Goal: Transaction & Acquisition: Purchase product/service

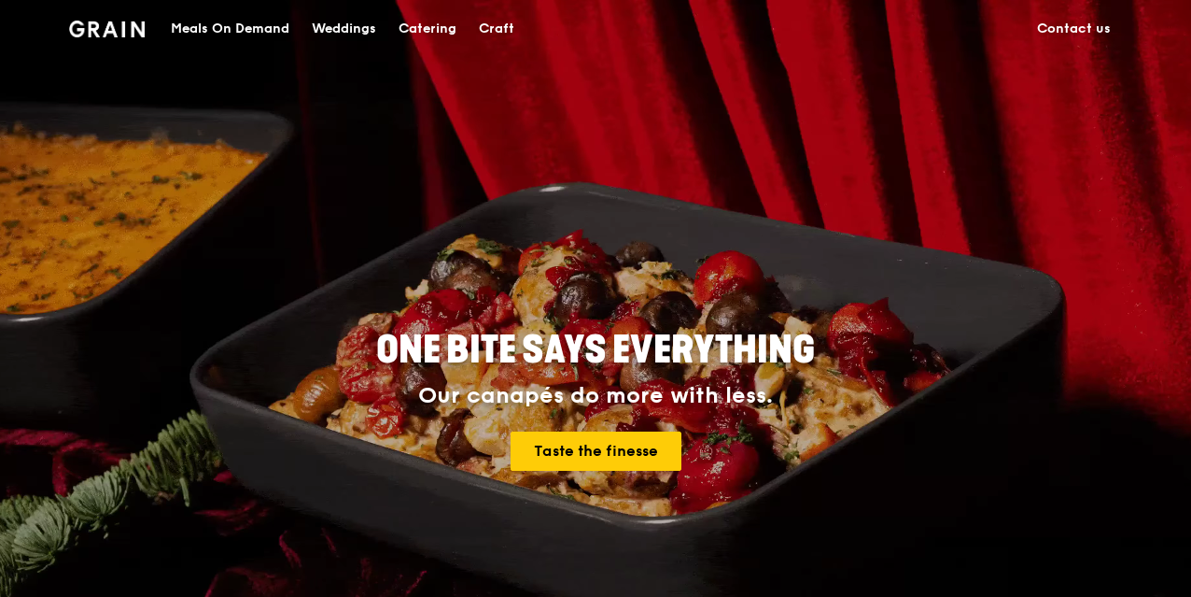
click at [428, 22] on div "Catering" at bounding box center [428, 29] width 58 height 56
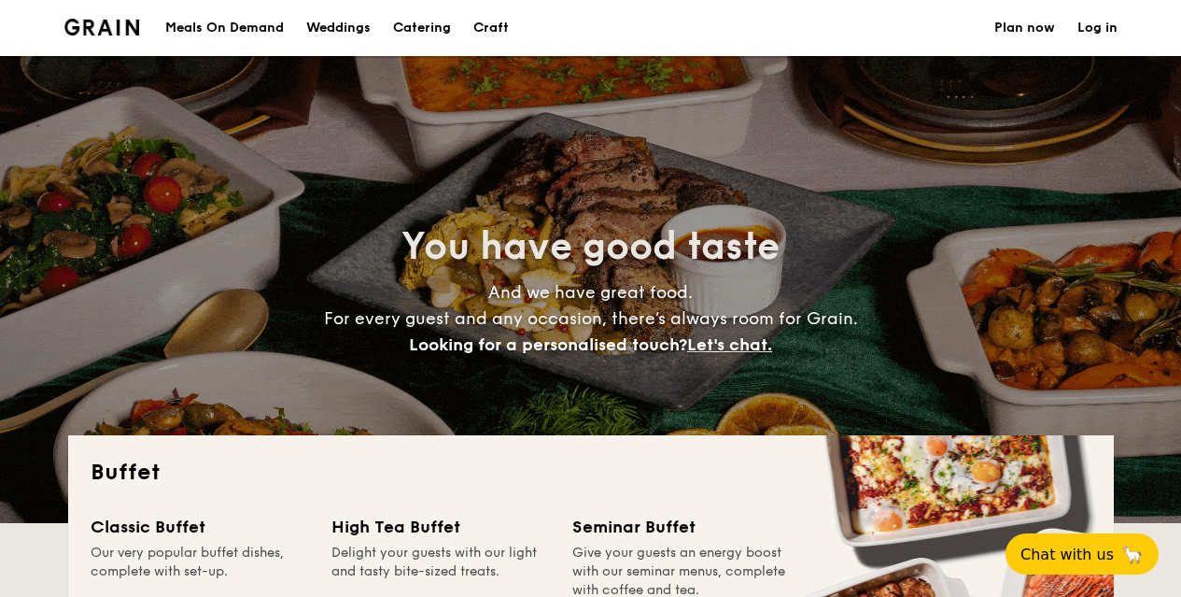
select select
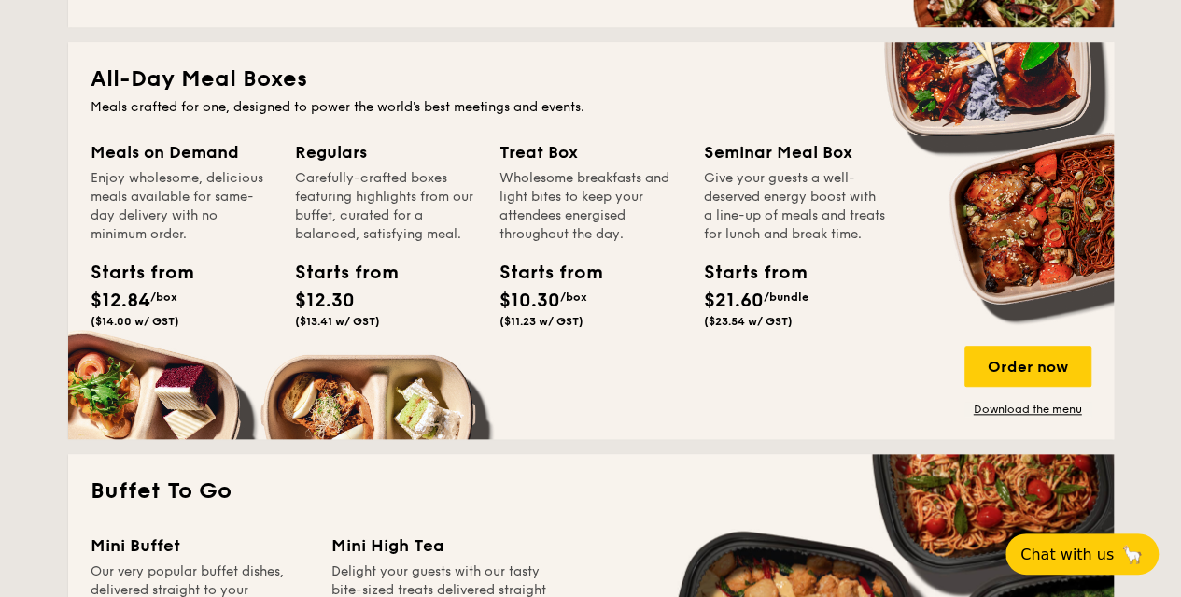
scroll to position [806, 0]
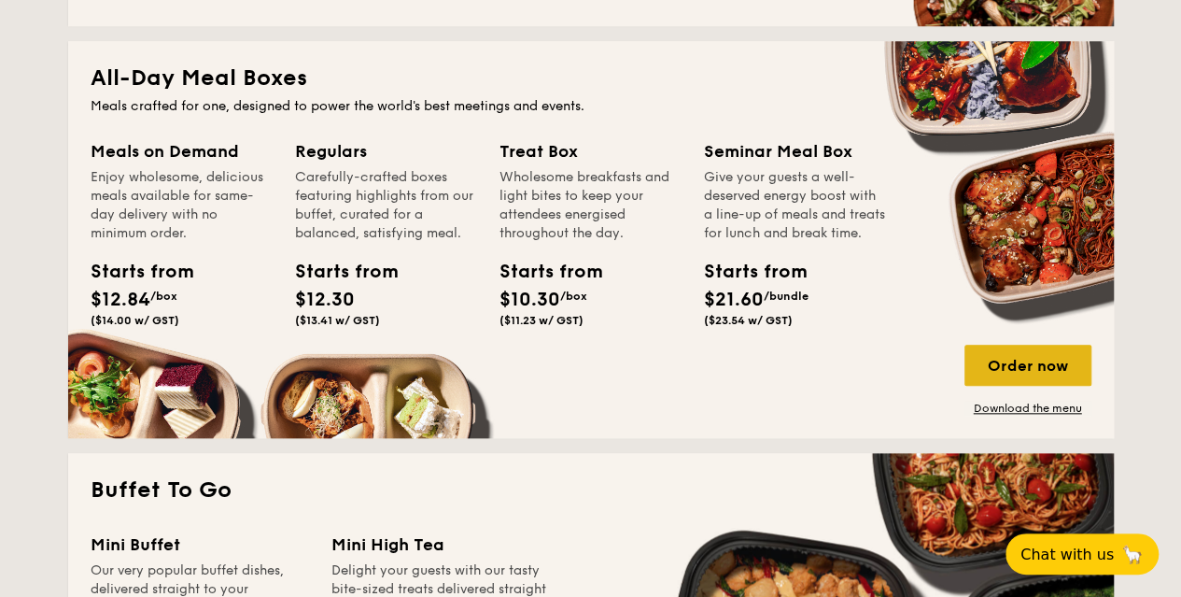
click at [1023, 366] on div "Order now" at bounding box center [1027, 365] width 127 height 41
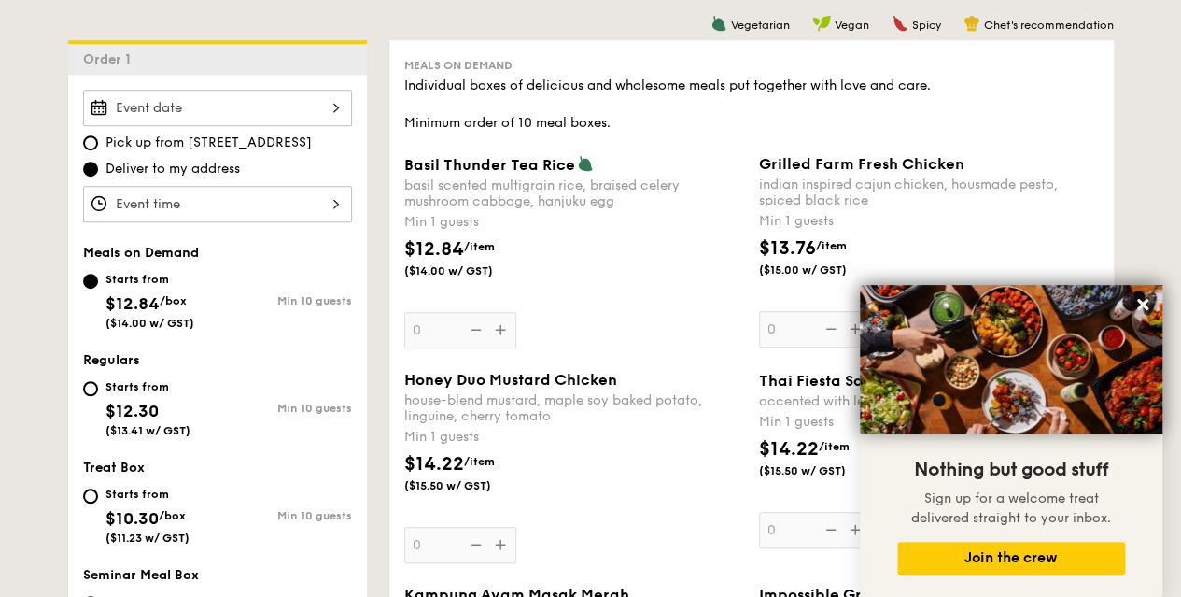
scroll to position [487, 0]
click at [1137, 307] on icon at bounding box center [1142, 304] width 17 height 17
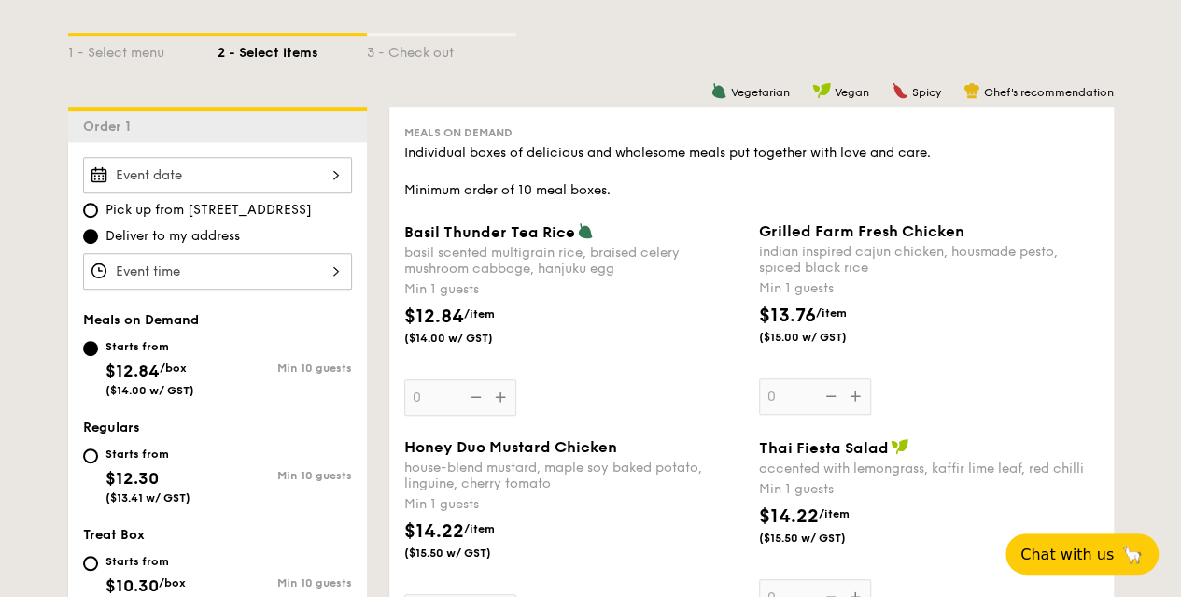
scroll to position [470, 0]
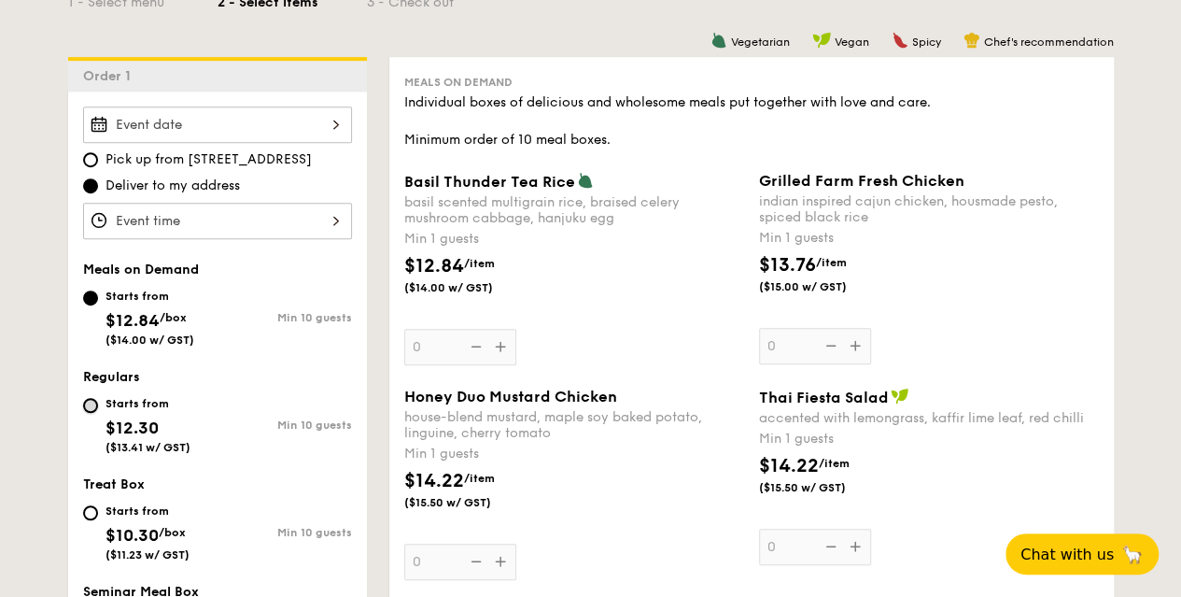
click at [90, 401] on input "Starts from $12.30 ($13.41 w/ GST) Min 10 guests" at bounding box center [90, 405] width 15 height 15
radio input "true"
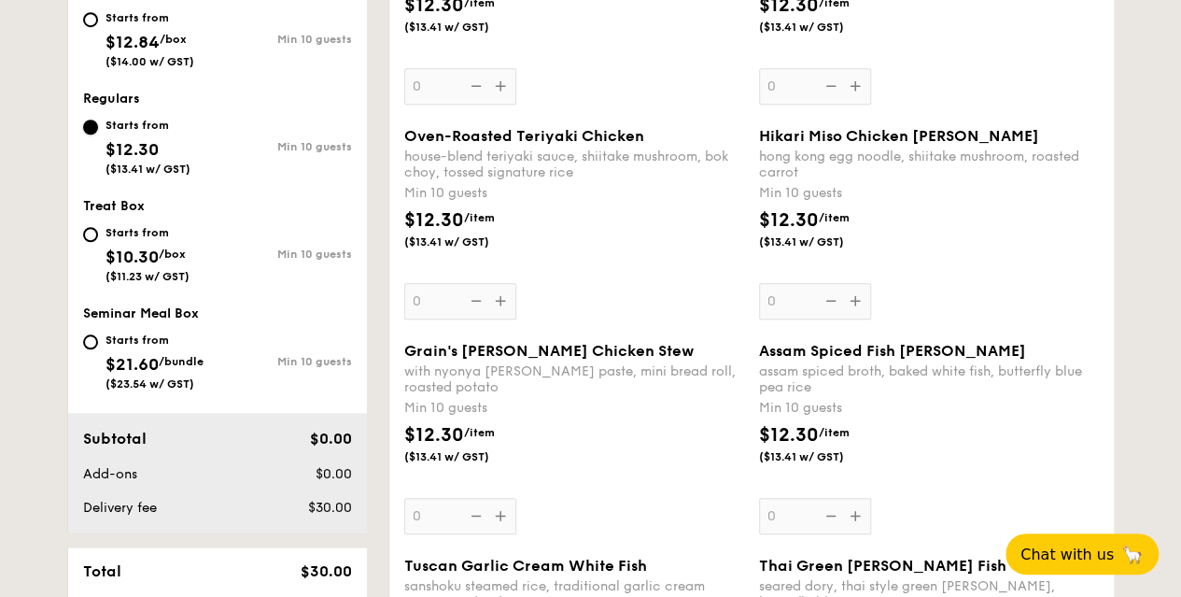
scroll to position [666, 0]
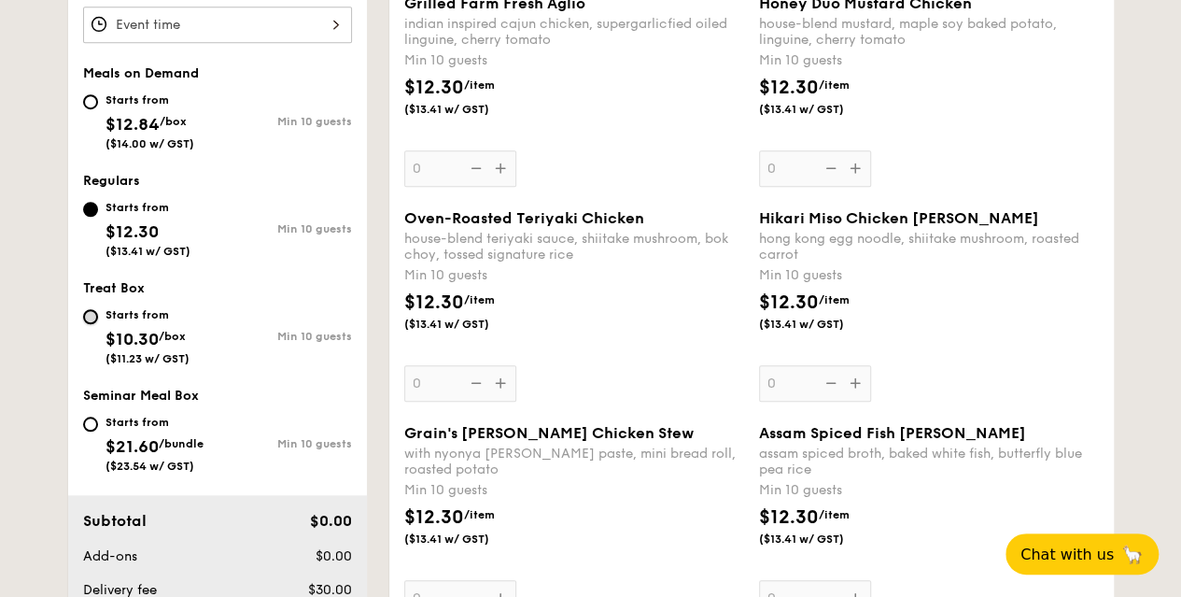
click at [87, 312] on input "Starts from $10.30 /box ($11.23 w/ GST) Min 10 guests" at bounding box center [90, 316] width 15 height 15
radio input "true"
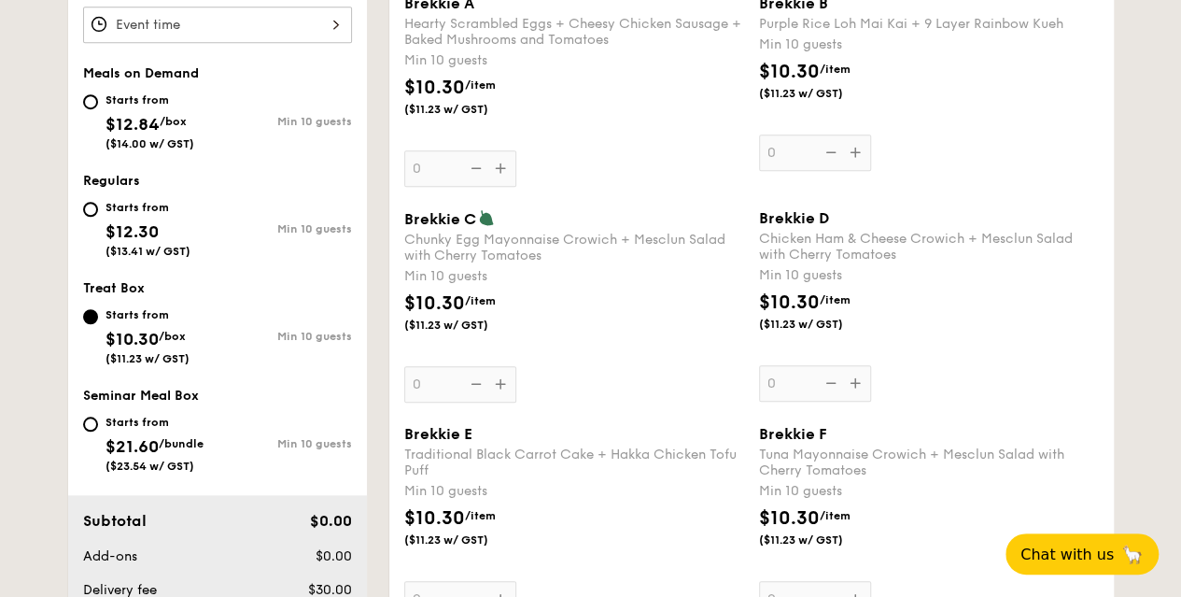
click at [85, 214] on div "Starts from $12.30 ($13.41 w/ GST)" at bounding box center [150, 227] width 134 height 62
click at [85, 214] on input "Starts from $12.30 ($13.41 w/ GST) Min 10 guests" at bounding box center [90, 209] width 15 height 15
radio input "true"
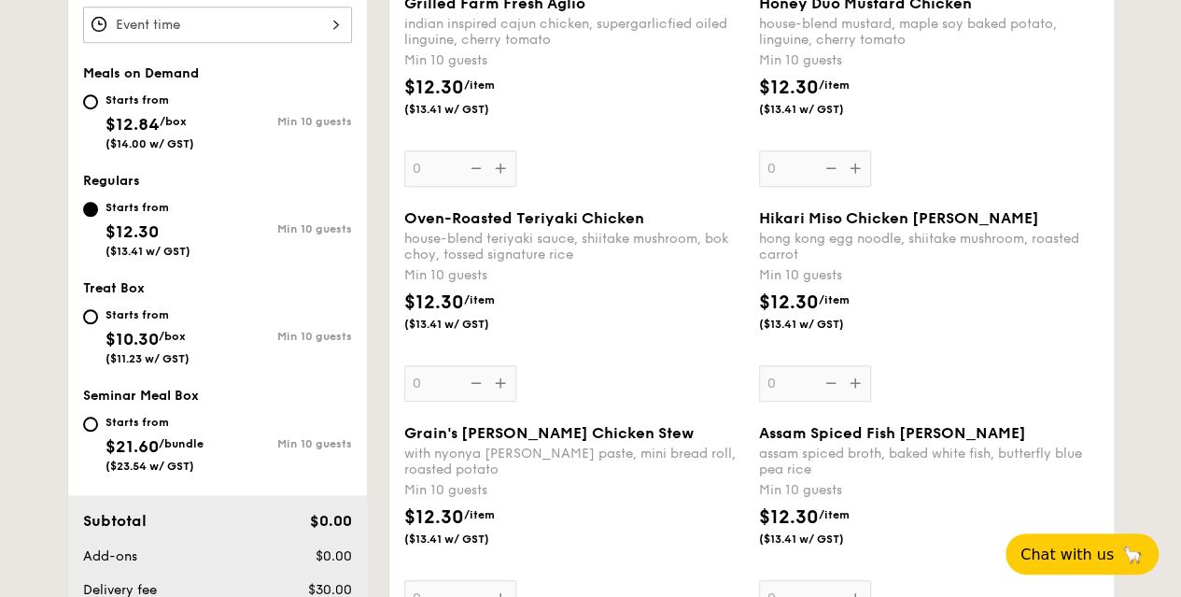
click at [100, 430] on div "Starts from $21.60 /bundle ($23.54 w/ GST)" at bounding box center [150, 442] width 134 height 62
click at [98, 430] on input "Starts from $21.60 /bundle ($23.54 w/ GST) Min 10 guests" at bounding box center [90, 423] width 15 height 15
radio input "true"
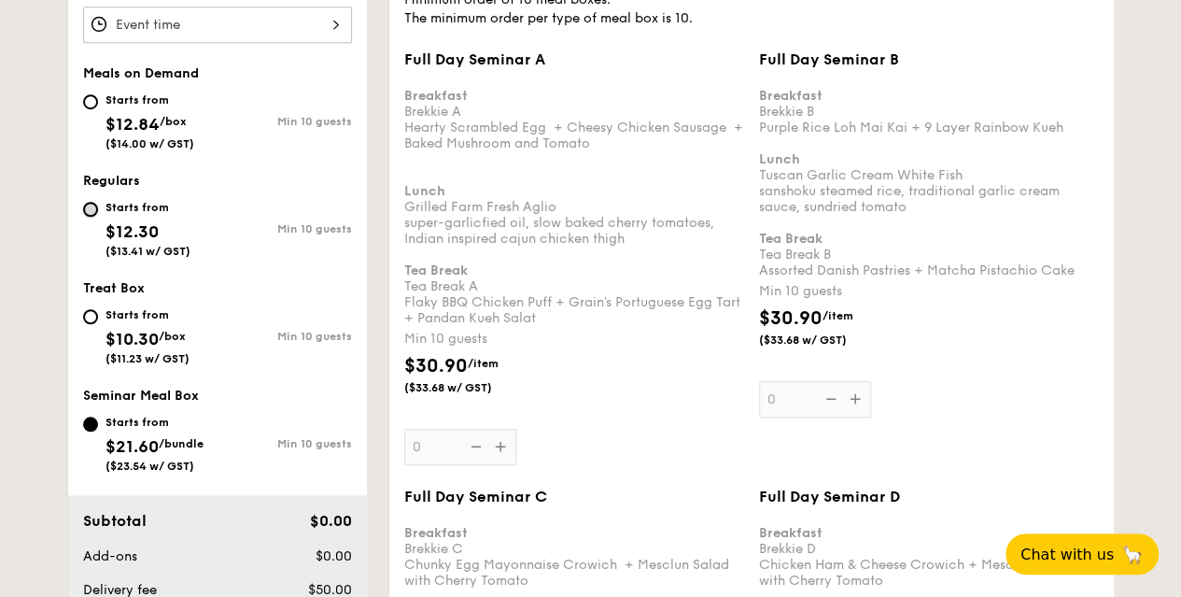
click at [93, 212] on input "Starts from $12.30 ($13.41 w/ GST) Min 10 guests" at bounding box center [90, 209] width 15 height 15
radio input "true"
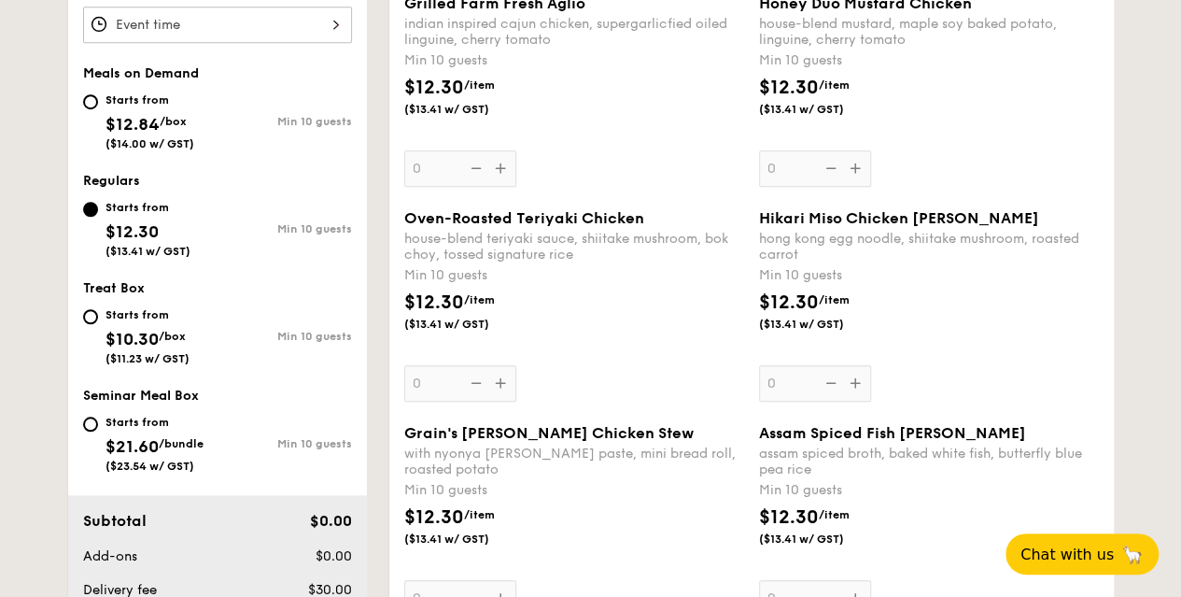
drag, startPoint x: 854, startPoint y: 274, endPoint x: 834, endPoint y: 249, distance: 31.8
click at [834, 249] on div "Hikari Miso Chicken Chow Mei hong kong egg noodle, shiitake mushroom, roasted c…" at bounding box center [929, 305] width 340 height 192
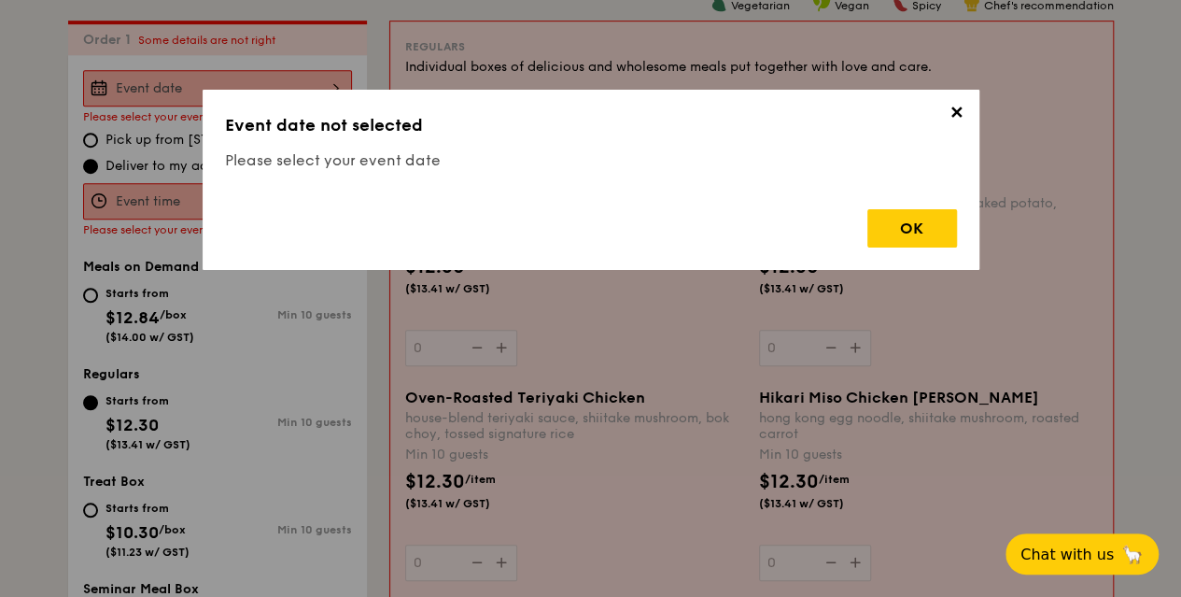
scroll to position [499, 0]
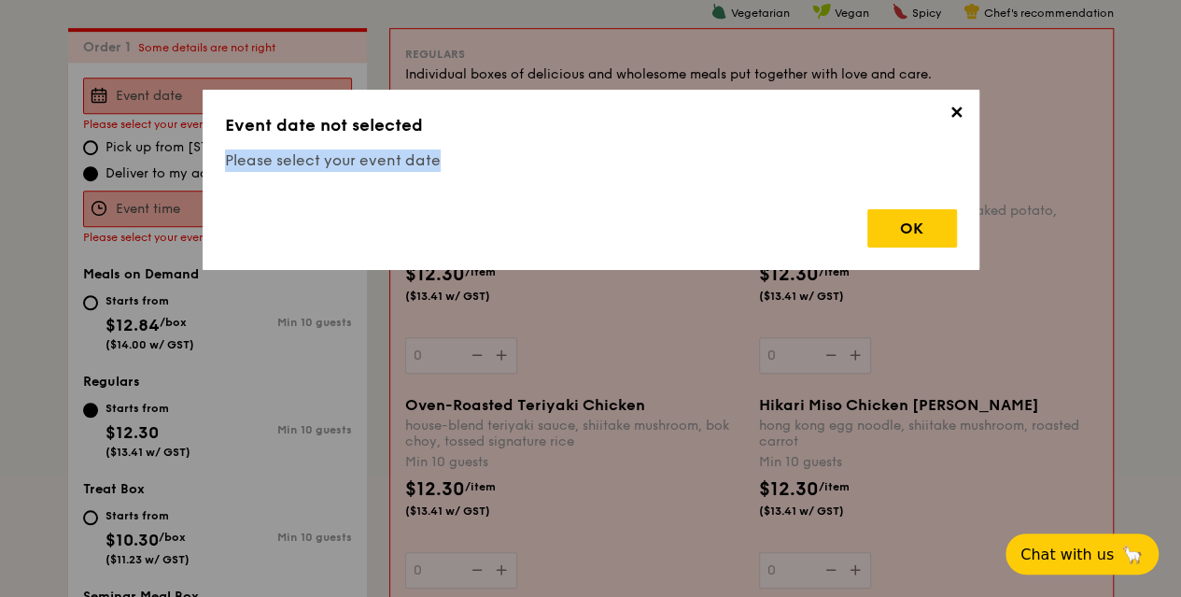
click at [950, 109] on span "✕" at bounding box center [957, 116] width 26 height 26
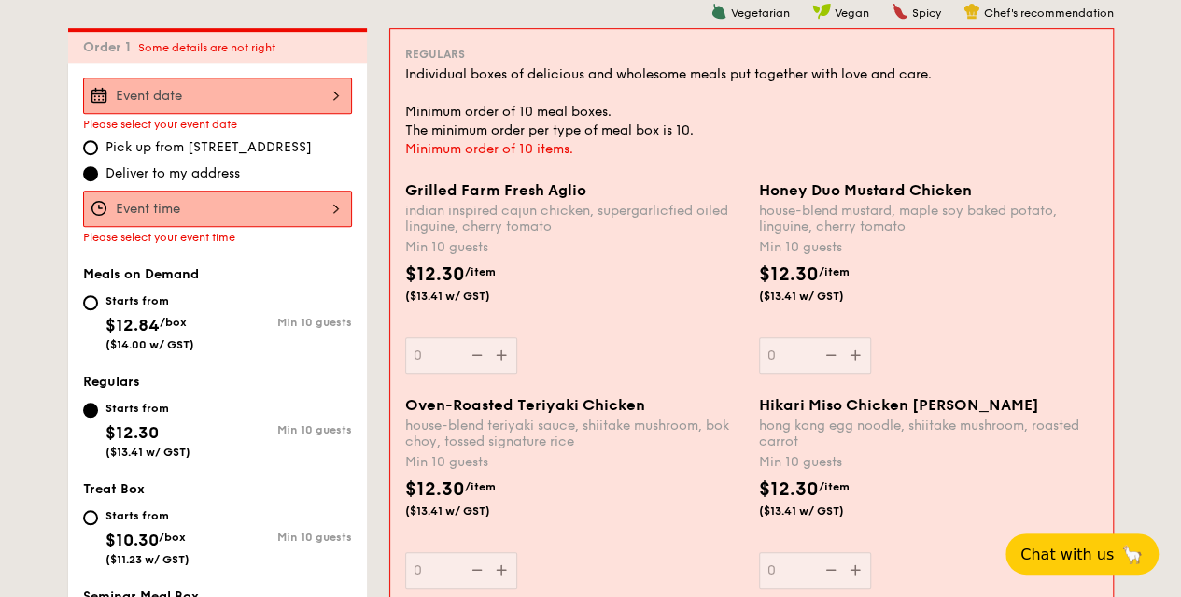
scroll to position [532, 0]
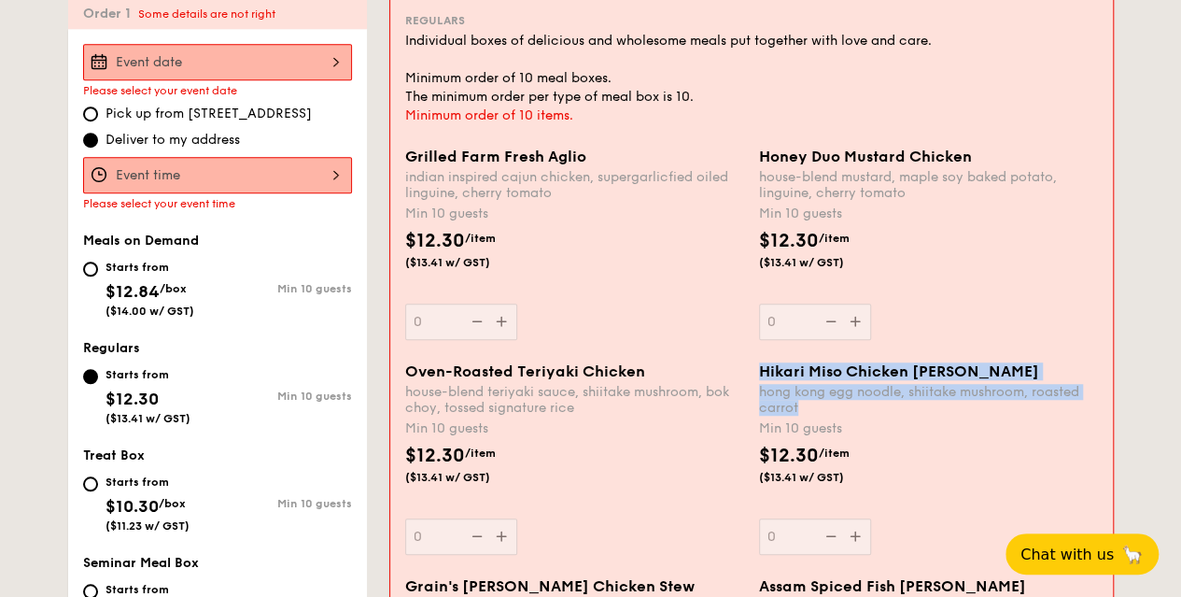
drag, startPoint x: 751, startPoint y: 363, endPoint x: 842, endPoint y: 404, distance: 100.3
click at [842, 404] on div "Hikari Miso Chicken Chow Mei hong kong egg noodle, shiitake mushroom, roasted c…" at bounding box center [929, 458] width 354 height 192
copy div "Hikari Miso Chicken Chow Mei hong kong egg noodle, shiitake mushroom, roasted c…"
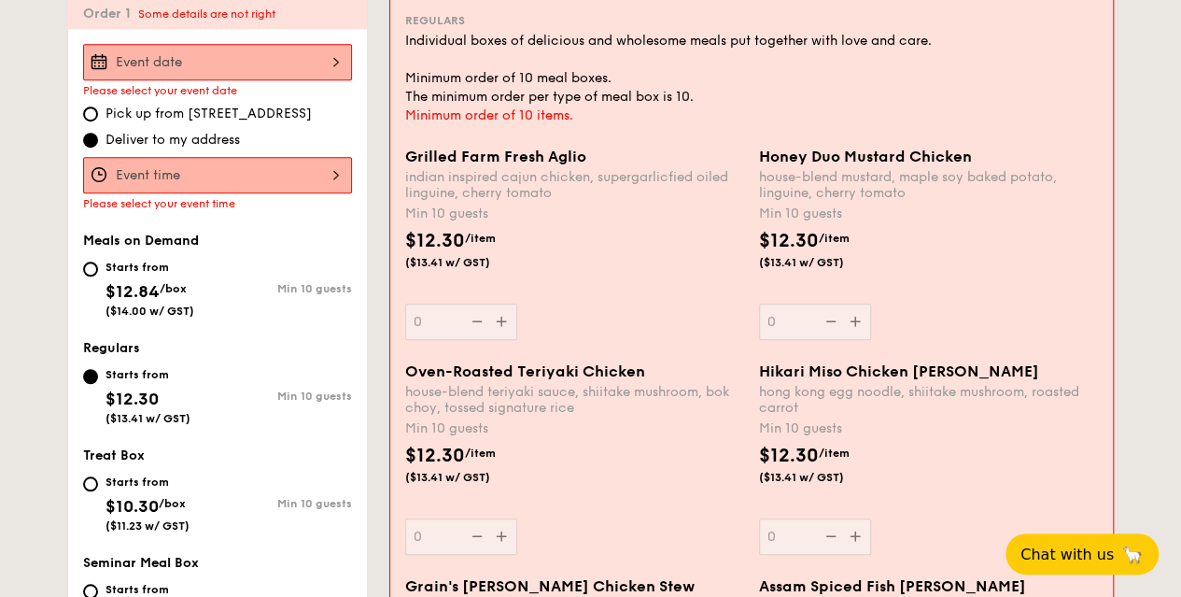
drag, startPoint x: 1011, startPoint y: 177, endPoint x: 1015, endPoint y: 187, distance: 10.1
click at [1015, 187] on div "house-blend mustard, maple soy baked potato, linguine, cherry tomato" at bounding box center [928, 185] width 339 height 32
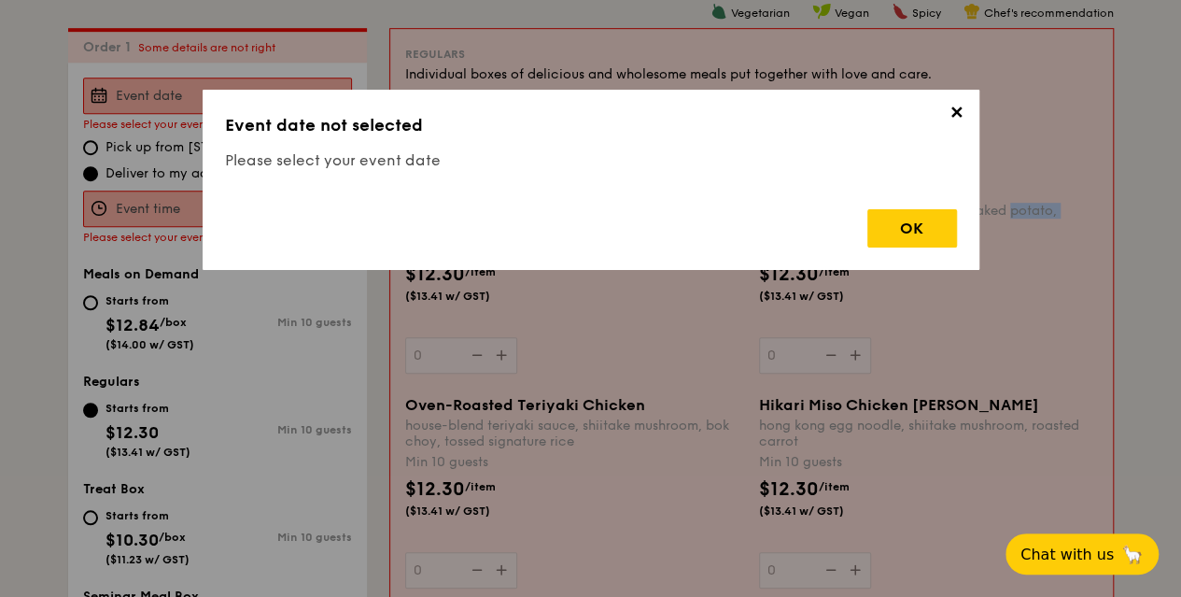
scroll to position [499, 0]
click at [964, 118] on span "✕" at bounding box center [957, 116] width 26 height 26
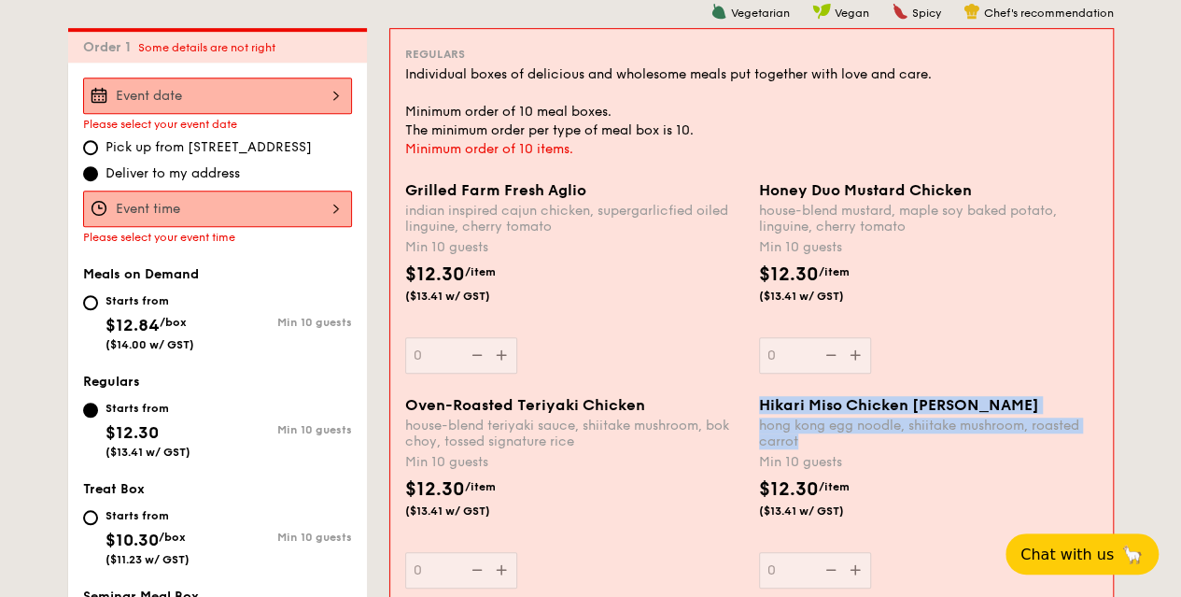
drag, startPoint x: 795, startPoint y: 436, endPoint x: 756, endPoint y: 402, distance: 51.6
click at [756, 402] on div "Hikari Miso Chicken Chow Mei hong kong egg noodle, shiitake mushroom, roasted c…" at bounding box center [929, 492] width 354 height 192
copy div "Hikari Miso Chicken Chow Mei hong kong egg noodle, shiitake mushroom, roasted c…"
